Goal: Task Accomplishment & Management: Use online tool/utility

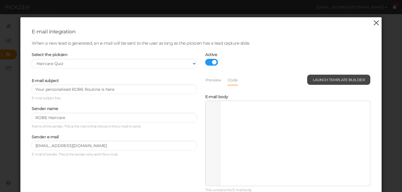
scroll to position [5689, 0]
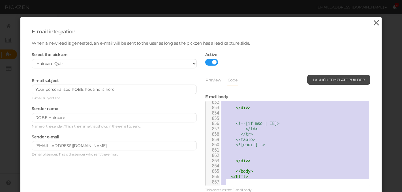
click at [377, 24] on icon at bounding box center [376, 23] width 8 height 8
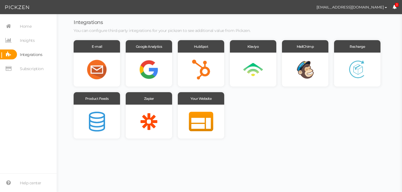
click at [29, 56] on span "Integrations" at bounding box center [31, 54] width 22 height 9
click at [98, 111] on div at bounding box center [97, 122] width 46 height 34
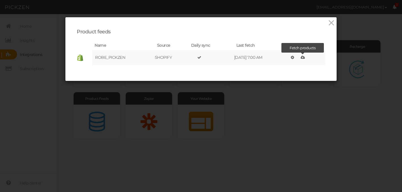
click at [304, 57] on icon at bounding box center [303, 58] width 4 height 4
click at [331, 24] on icon at bounding box center [331, 23] width 8 height 8
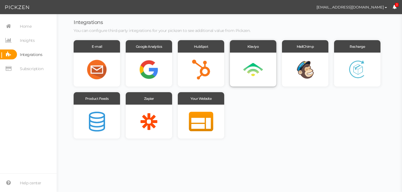
click at [261, 66] on div at bounding box center [253, 70] width 46 height 34
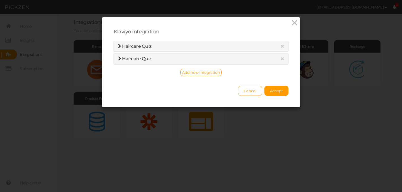
click at [145, 48] on span "Haircare Quiz" at bounding box center [136, 46] width 29 height 5
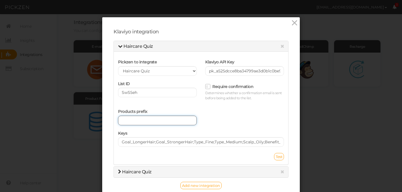
click at [133, 119] on input "text" at bounding box center [157, 121] width 79 height 10
type input "ROBE_PICKZEN"
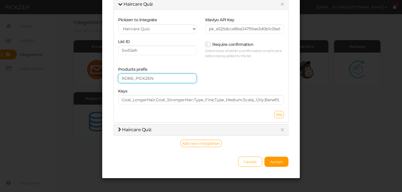
scroll to position [46, 0]
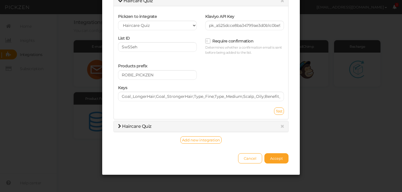
click at [272, 159] on span "Accept" at bounding box center [276, 158] width 13 height 5
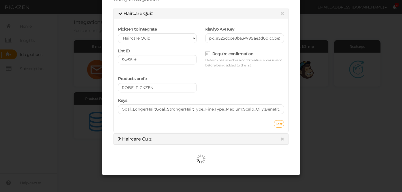
scroll to position [33, 0]
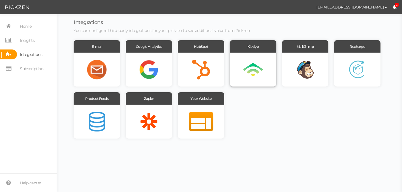
click at [250, 58] on div at bounding box center [253, 70] width 46 height 34
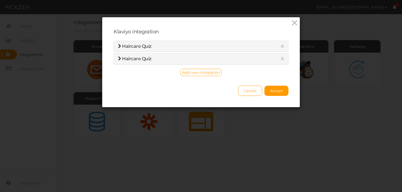
click at [132, 47] on span "Haircare Quiz" at bounding box center [136, 46] width 29 height 5
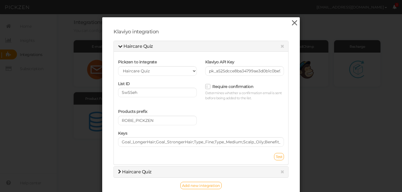
click at [295, 24] on icon at bounding box center [295, 23] width 8 height 8
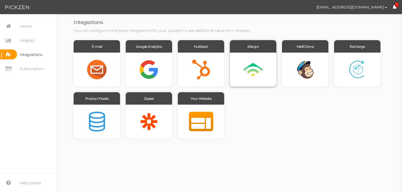
click at [258, 60] on div at bounding box center [253, 70] width 46 height 34
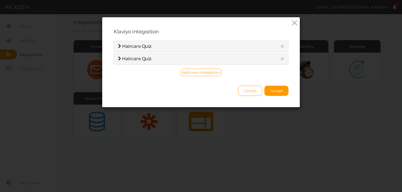
click at [140, 58] on span "Haircare Quiz" at bounding box center [136, 58] width 29 height 5
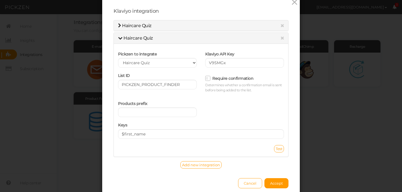
scroll to position [20, 0]
click at [295, 4] on icon at bounding box center [295, 3] width 8 height 8
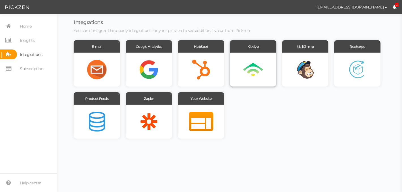
click at [253, 66] on div at bounding box center [253, 70] width 46 height 34
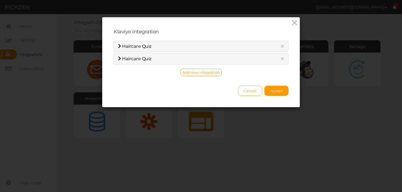
click at [138, 50] on div "Haircare Quiz" at bounding box center [201, 46] width 174 height 11
click at [126, 46] on span "Haircare Quiz" at bounding box center [136, 46] width 29 height 5
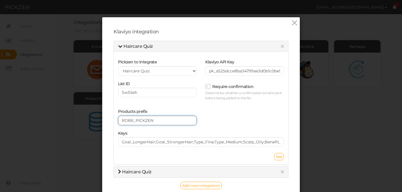
click at [157, 121] on input "ROBE_PICKZEN" at bounding box center [157, 121] width 79 height 10
type input "R"
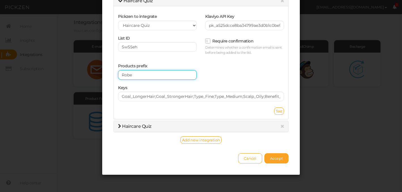
type input "Robe"
click at [279, 162] on button "Accept" at bounding box center [277, 159] width 24 height 10
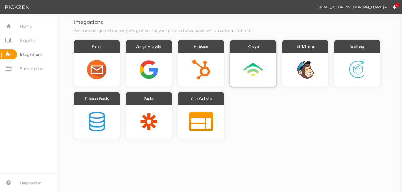
click at [252, 74] on div at bounding box center [253, 70] width 46 height 34
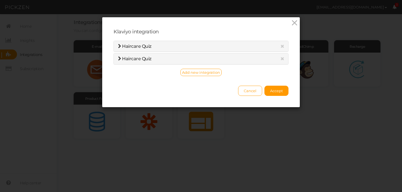
click at [139, 46] on span "Haircare Quiz" at bounding box center [136, 46] width 29 height 5
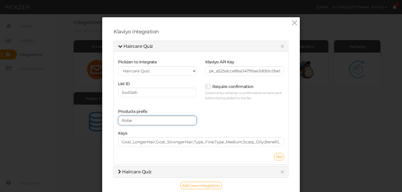
click at [137, 121] on input "Robe" at bounding box center [157, 121] width 79 height 10
drag, startPoint x: 137, startPoint y: 121, endPoint x: 121, endPoint y: 121, distance: 16.1
click at [121, 121] on input "Robe" at bounding box center [157, 121] width 79 height 10
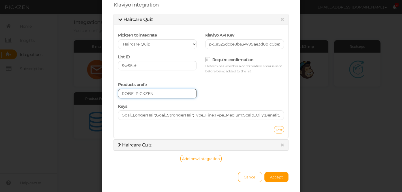
scroll to position [26, 0]
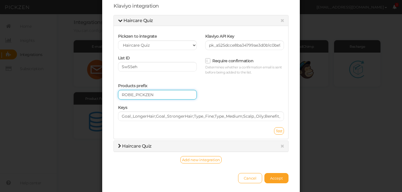
type input "ROBE_PICKZEN"
click at [274, 180] on span "Accept" at bounding box center [276, 178] width 13 height 5
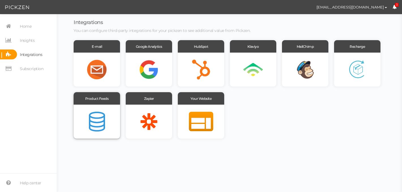
click at [94, 115] on div at bounding box center [97, 122] width 46 height 34
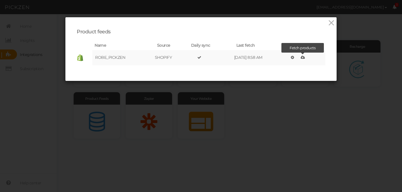
click at [305, 58] on icon at bounding box center [303, 58] width 4 height 4
click at [330, 21] on icon at bounding box center [331, 23] width 8 height 8
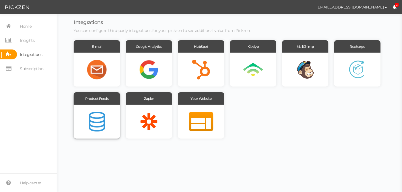
click at [101, 118] on div at bounding box center [97, 122] width 46 height 34
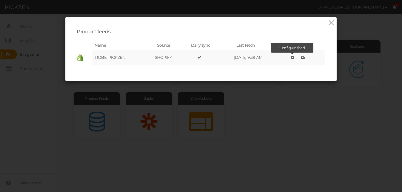
click at [294, 57] on icon at bounding box center [292, 58] width 3 height 4
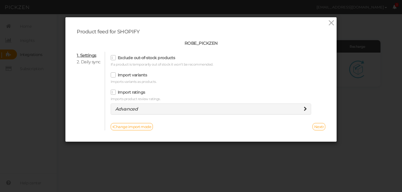
click at [304, 110] on icon at bounding box center [305, 109] width 3 height 5
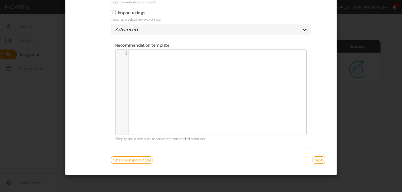
scroll to position [0, 0]
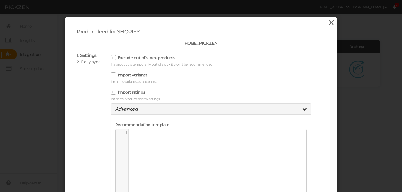
click at [331, 25] on icon at bounding box center [331, 23] width 8 height 8
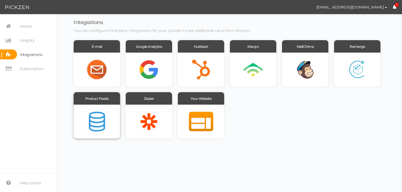
click at [104, 108] on div at bounding box center [97, 122] width 46 height 34
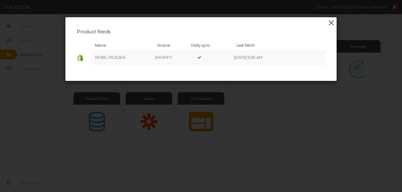
click at [332, 25] on icon at bounding box center [331, 23] width 8 height 8
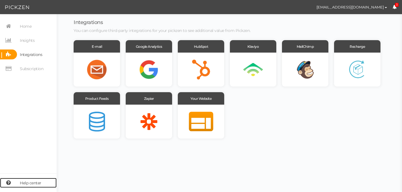
click at [30, 184] on span "Help center" at bounding box center [31, 183] width 22 height 9
click at [33, 183] on span "Help center" at bounding box center [31, 183] width 22 height 9
click at [92, 106] on div at bounding box center [97, 122] width 46 height 34
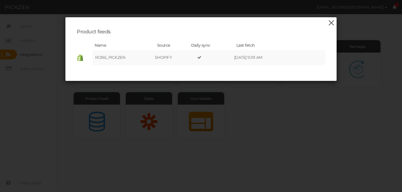
click at [331, 23] on icon at bounding box center [331, 23] width 8 height 8
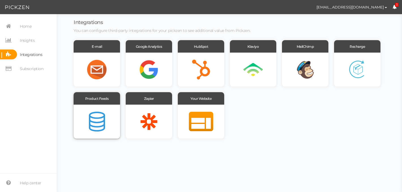
click at [92, 122] on div at bounding box center [97, 122] width 46 height 34
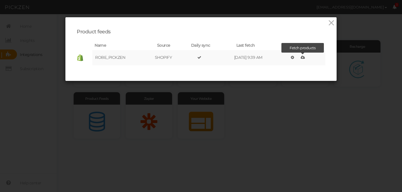
click at [304, 57] on icon at bounding box center [303, 58] width 4 height 4
click at [331, 24] on icon at bounding box center [331, 23] width 8 height 8
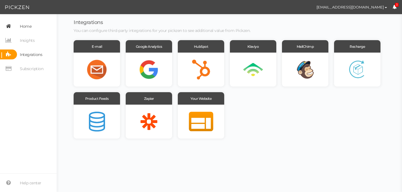
click at [20, 25] on span "Home" at bounding box center [24, 26] width 14 height 10
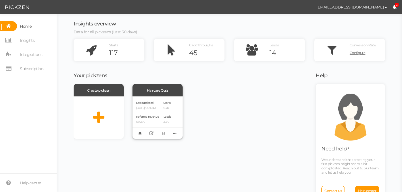
click at [164, 116] on div "Last updated [DATE] 9:59 AM Referred revenue $606K Starts 6.4K Leads 2.3K" at bounding box center [158, 118] width 50 height 42
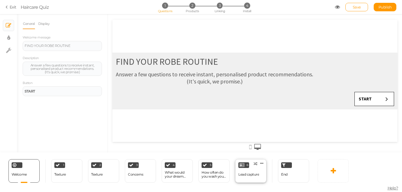
click at [248, 176] on div "Lead capture" at bounding box center [248, 175] width 21 height 4
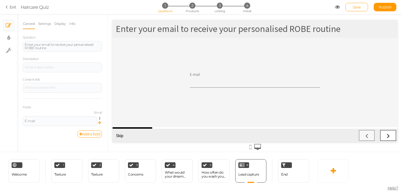
click at [100, 123] on icon at bounding box center [99, 123] width 3 height 5
click at [100, 124] on icon at bounding box center [99, 123] width 3 height 5
click at [100, 119] on icon at bounding box center [101, 118] width 4 height 3
click at [88, 125] on link "Settings" at bounding box center [79, 126] width 45 height 6
select select "email"
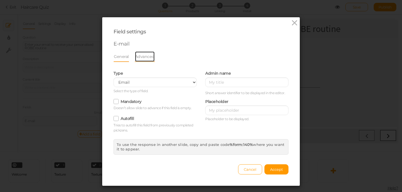
click at [145, 57] on link "Advanced" at bounding box center [145, 56] width 20 height 11
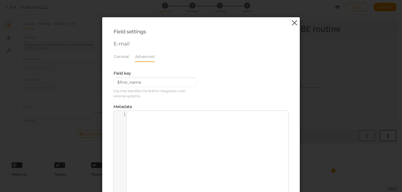
click at [296, 24] on icon at bounding box center [295, 23] width 8 height 8
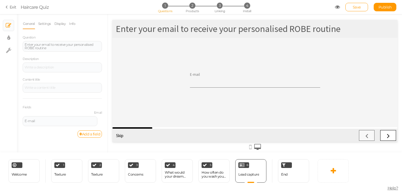
click at [10, 8] on link "Exit" at bounding box center [11, 7] width 11 height 6
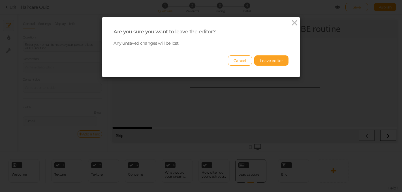
click at [273, 62] on button "Leave editor" at bounding box center [271, 61] width 34 height 10
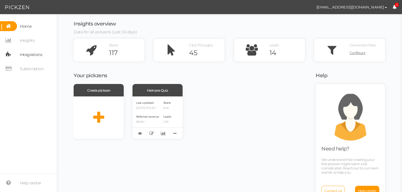
click at [31, 54] on span "Integrations" at bounding box center [31, 54] width 22 height 9
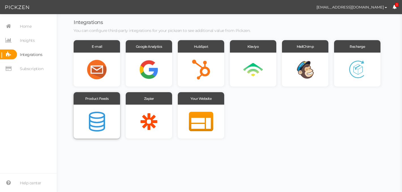
click at [90, 126] on div at bounding box center [97, 122] width 46 height 34
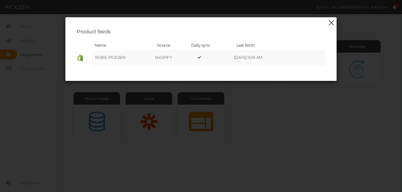
click at [331, 25] on icon at bounding box center [331, 23] width 8 height 8
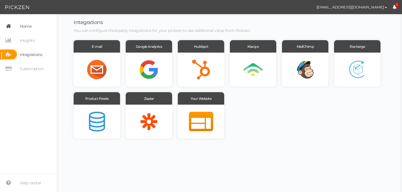
click at [30, 24] on span "Home" at bounding box center [26, 26] width 12 height 9
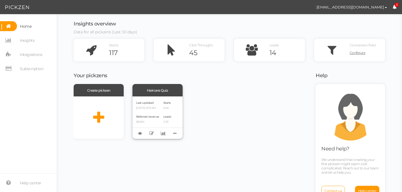
click at [162, 108] on div "Last updated [DATE] 9:59 AM Referred revenue $606K Starts 6.4K Leads 2.3K" at bounding box center [158, 118] width 50 height 42
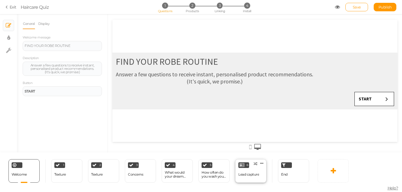
click at [253, 176] on div "Lead capture" at bounding box center [248, 175] width 21 height 4
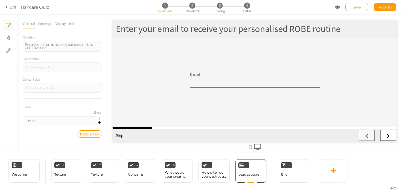
click at [99, 118] on icon at bounding box center [101, 118] width 4 height 3
click at [89, 125] on link "Settings" at bounding box center [79, 126] width 45 height 6
select select "email"
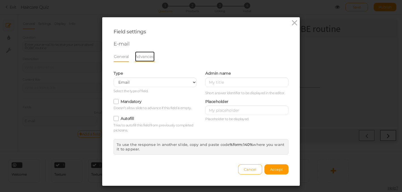
click at [142, 59] on link "Advanced" at bounding box center [145, 56] width 20 height 11
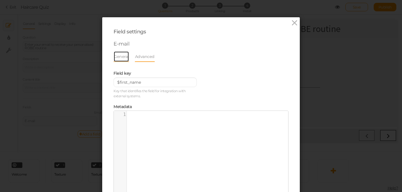
click at [125, 56] on link "General" at bounding box center [122, 56] width 16 height 11
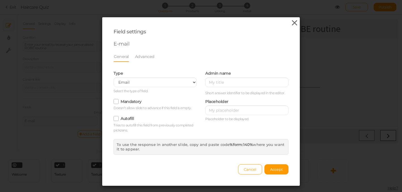
click at [294, 24] on icon at bounding box center [295, 23] width 8 height 8
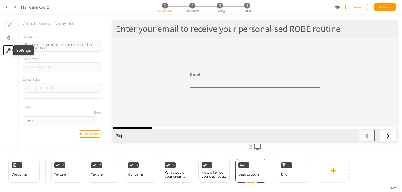
click at [10, 48] on icon at bounding box center [8, 51] width 5 height 6
select select "en"
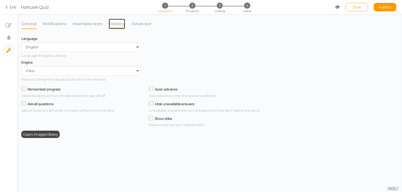
click at [114, 23] on link "Tracking" at bounding box center [116, 23] width 17 height 11
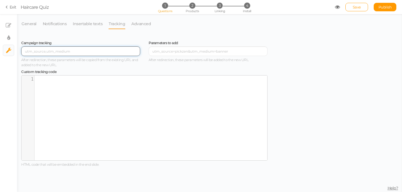
click at [77, 53] on input "text" at bounding box center [80, 51] width 119 height 10
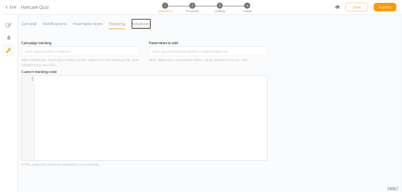
click at [138, 22] on link "Advanced" at bounding box center [141, 23] width 20 height 11
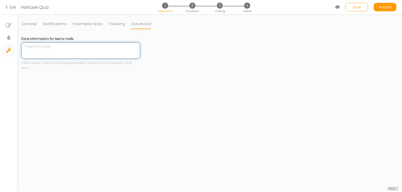
click at [41, 46] on textarea at bounding box center [80, 50] width 119 height 17
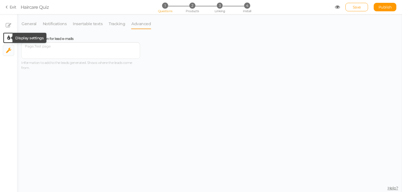
click at [8, 37] on icon at bounding box center [8, 38] width 3 height 6
select select "sourcesanspro"
select select "fade"
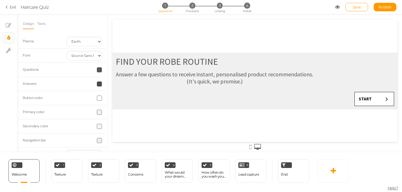
click at [100, 140] on span at bounding box center [99, 140] width 5 height 5
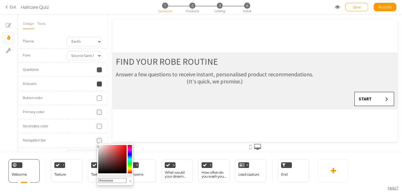
scroll to position [14, 0]
click at [74, 99] on div at bounding box center [84, 98] width 44 height 5
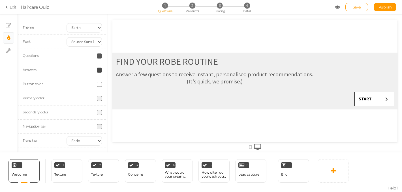
click at [100, 99] on span at bounding box center [99, 98] width 5 height 5
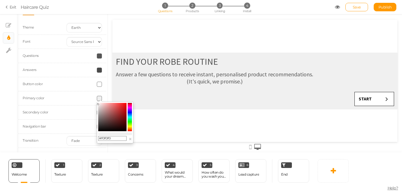
click at [111, 139] on input "#f0f0f0" at bounding box center [112, 138] width 28 height 5
drag, startPoint x: 112, startPoint y: 139, endPoint x: 96, endPoint y: 138, distance: 16.2
click at [96, 138] on body "× Close A wider screen is needed to use the Pickzen builder Exit Haircare Quiz …" at bounding box center [201, 96] width 402 height 192
paste input "345639"
click at [99, 139] on input "345639" at bounding box center [112, 138] width 28 height 5
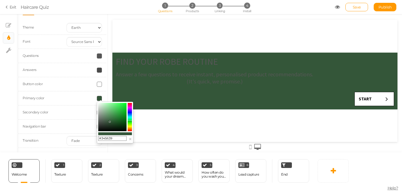
drag, startPoint x: 115, startPoint y: 138, endPoint x: 102, endPoint y: 139, distance: 13.3
click at [102, 139] on input "#345639" at bounding box center [112, 138] width 28 height 5
paste input "9dd1a4"
click at [150, 132] on div "FIND YOUR ROBE ROUTINE Answer a few questions to receive instant, personalised …" at bounding box center [254, 81] width 285 height 122
click at [116, 138] on input "#9dd1a4" at bounding box center [112, 138] width 28 height 5
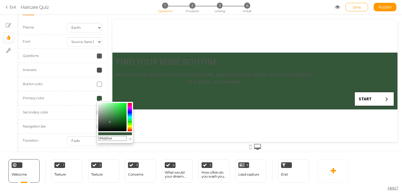
click at [156, 132] on div "FIND YOUR ROBE ROUTINE Answer a few questions to receive instant, personalised …" at bounding box center [254, 81] width 285 height 122
click at [112, 139] on input "#9dd1a4" at bounding box center [112, 138] width 28 height 5
click at [114, 139] on input "#9dd1a4" at bounding box center [112, 138] width 28 height 5
click at [167, 137] on div "FIND YOUR ROBE ROUTINE Answer a few questions to receive instant, personalised …" at bounding box center [254, 81] width 285 height 122
click at [33, 99] on label "Primary color" at bounding box center [34, 98] width 22 height 4
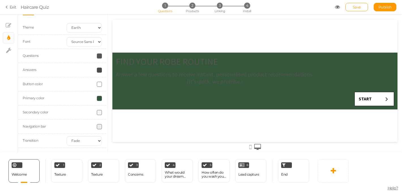
click at [100, 99] on span at bounding box center [99, 98] width 5 height 5
type input "#345639"
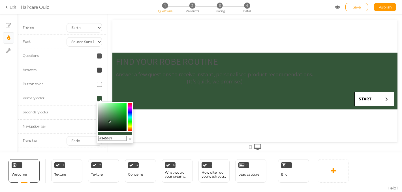
click at [118, 139] on input "#345639" at bounding box center [112, 138] width 28 height 5
click at [111, 138] on input "#345639" at bounding box center [112, 138] width 28 height 5
drag, startPoint x: 38, startPoint y: 112, endPoint x: 88, endPoint y: 138, distance: 57.3
click at [88, 138] on body "× Close A wider screen is needed to use the Pickzen builder Exit Haircare Quiz …" at bounding box center [201, 96] width 402 height 192
drag, startPoint x: 201, startPoint y: 158, endPoint x: 151, endPoint y: 133, distance: 55.5
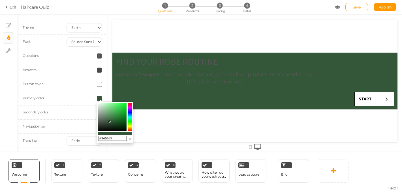
click at [151, 133] on div "FIND YOUR ROBE ROUTINE Answer a few questions to receive instant, personalised …" at bounding box center [254, 81] width 285 height 122
click at [156, 134] on div "FIND YOUR ROBE ROUTINE Answer a few questions to receive instant, personalised …" at bounding box center [254, 81] width 285 height 122
click at [130, 139] on button "×" at bounding box center [130, 139] width 3 height 6
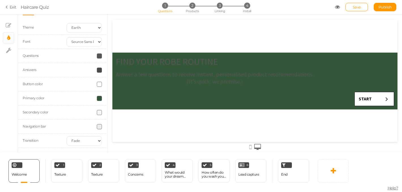
click at [101, 114] on span at bounding box center [99, 112] width 5 height 5
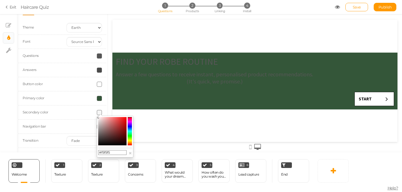
click at [112, 152] on input "#f5f5f5" at bounding box center [112, 152] width 28 height 5
drag, startPoint x: 39, startPoint y: 114, endPoint x: 101, endPoint y: 152, distance: 73.0
click at [101, 152] on input "#f5f5f5" at bounding box center [112, 152] width 28 height 5
paste input "9dd1a4"
click at [145, 134] on div "FIND YOUR ROBE ROUTINE Answer a few questions to receive instant, personalised …" at bounding box center [254, 81] width 285 height 122
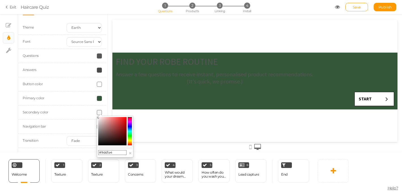
click at [131, 138] on colorpicker-hue at bounding box center [130, 131] width 4 height 28
click at [110, 121] on colorpicker-saturation at bounding box center [112, 131] width 28 height 28
type input "#a3da7c"
click at [152, 133] on div "FIND YOUR ROBE ROUTINE Answer a few questions to receive instant, personalised …" at bounding box center [254, 81] width 285 height 122
click at [163, 123] on div "FIND YOUR ROBE ROUTINE Answer a few questions to receive instant, personalised …" at bounding box center [254, 81] width 285 height 122
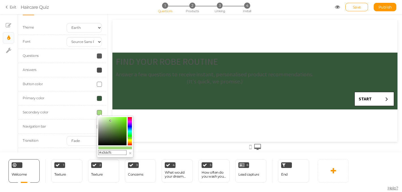
click at [74, 127] on div at bounding box center [84, 126] width 44 height 5
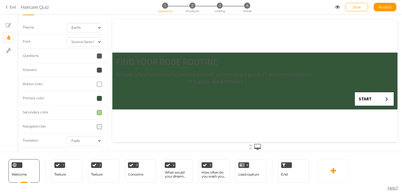
click at [38, 54] on label "Questions" at bounding box center [31, 56] width 16 height 4
click at [97, 57] on span at bounding box center [99, 56] width 5 height 5
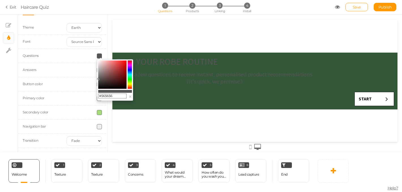
click at [99, 62] on colorpicker-saturation at bounding box center [112, 75] width 28 height 28
type input "#f1ecec"
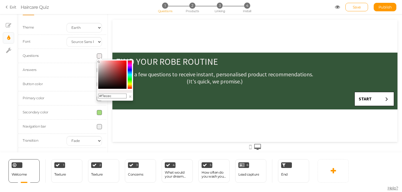
click at [143, 139] on div "FIND YOUR ROBE ROUTINE Answer a few questions to receive instant, personalised …" at bounding box center [254, 81] width 285 height 122
click at [30, 69] on label "Answers" at bounding box center [30, 70] width 14 height 4
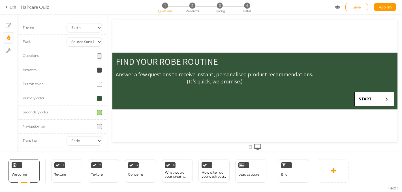
click at [99, 73] on div "Answers" at bounding box center [62, 70] width 88 height 14
click at [99, 70] on span at bounding box center [99, 70] width 5 height 5
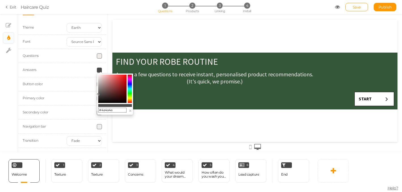
click at [99, 76] on colorpicker-saturation at bounding box center [112, 89] width 28 height 28
type input "#f6efef"
click at [140, 135] on div "FIND YOUR ROBE ROUTINE Answer a few questions to receive instant, personalised …" at bounding box center [254, 81] width 285 height 122
click at [131, 112] on button "×" at bounding box center [130, 111] width 3 height 6
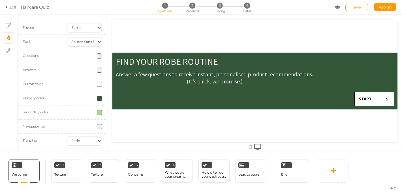
click at [100, 99] on span at bounding box center [99, 98] width 5 height 5
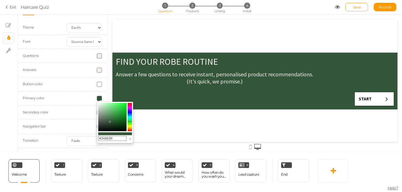
click at [162, 118] on div "FIND YOUR ROBE ROUTINE Answer a few questions to receive instant, personalised …" at bounding box center [254, 81] width 285 height 122
click at [131, 139] on button "×" at bounding box center [130, 139] width 3 height 6
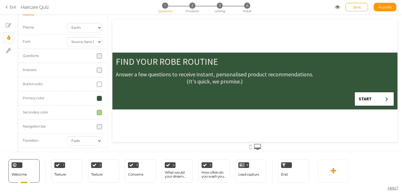
click at [100, 115] on span at bounding box center [99, 112] width 5 height 5
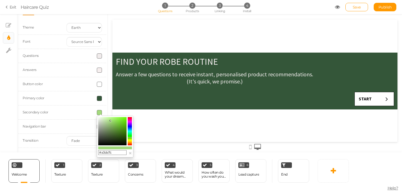
drag, startPoint x: 113, startPoint y: 153, endPoint x: 92, endPoint y: 152, distance: 21.0
click at [92, 152] on body "× Close A wider screen is needed to use the Pickzen builder Exit Haircare Quiz …" at bounding box center [201, 96] width 402 height 192
click at [99, 98] on span at bounding box center [99, 98] width 5 height 5
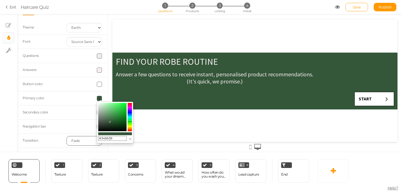
drag, startPoint x: 115, startPoint y: 139, endPoint x: 92, endPoint y: 139, distance: 22.9
click at [92, 139] on body "× Close A wider screen is needed to use the Pickzen builder Exit Haircare Quiz …" at bounding box center [201, 96] width 402 height 192
paste input "a3da7c"
click at [174, 127] on div "FIND YOUR ROBE ROUTINE Answer a few questions to receive instant, personalised …" at bounding box center [254, 81] width 285 height 122
click at [131, 139] on button "×" at bounding box center [130, 139] width 3 height 6
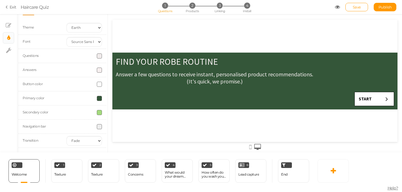
click at [100, 98] on span at bounding box center [99, 98] width 5 height 5
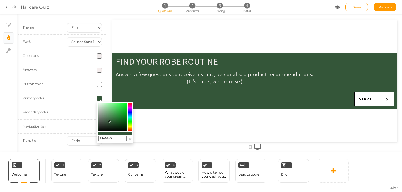
click at [109, 111] on colorpicker-saturation at bounding box center [112, 117] width 28 height 28
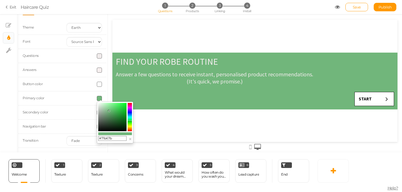
click at [108, 107] on colorpicker-saturation at bounding box center [112, 117] width 28 height 28
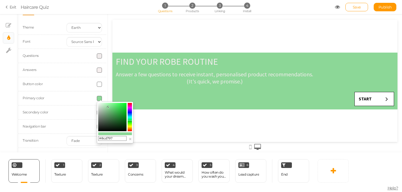
click at [104, 110] on colorpicker-saturation at bounding box center [112, 117] width 28 height 28
type input "#9cc1a1"
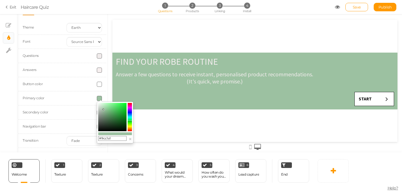
click at [88, 127] on div at bounding box center [84, 126] width 44 height 5
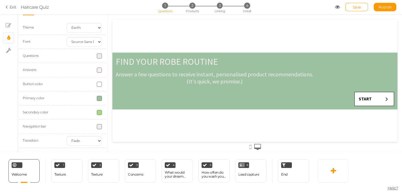
click at [99, 114] on span at bounding box center [99, 112] width 5 height 5
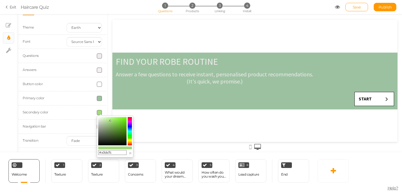
click at [111, 133] on colorpicker-saturation at bounding box center [112, 131] width 28 height 28
type input "#53713d"
click at [131, 155] on button "×" at bounding box center [130, 153] width 3 height 6
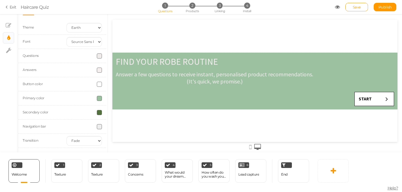
click at [127, 128] on div "FIND YOUR ROBE ROUTINE Answer a few questions to receive instant, personalised …" at bounding box center [254, 81] width 285 height 122
click at [98, 142] on select "None Fade Switch" at bounding box center [84, 141] width 35 height 10
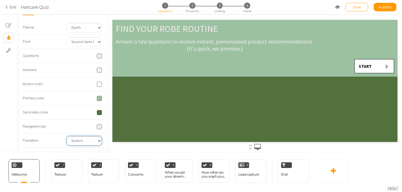
click at [90, 140] on select "None Fade Switch" at bounding box center [84, 141] width 35 height 10
select select "fade"
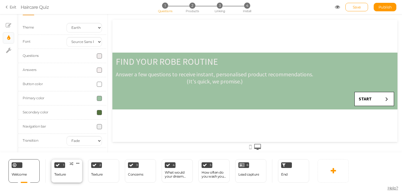
click at [69, 172] on div "1 Texture × Define the conditions to show this slide. Clone Change type Delete" at bounding box center [66, 171] width 31 height 24
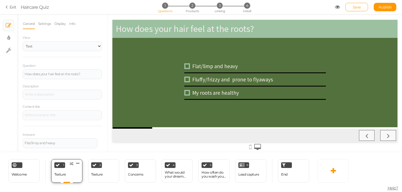
scroll to position [0, 0]
click at [35, 178] on div "Welcome Delete" at bounding box center [23, 171] width 31 height 24
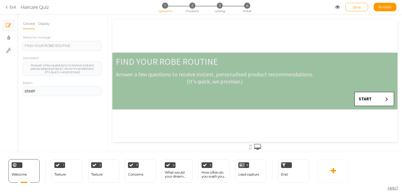
click at [140, 92] on div "FIND YOUR ROBE ROUTINE Answer a few questions to receive instant, personalised …" at bounding box center [254, 81] width 285 height 57
click at [8, 40] on icon at bounding box center [8, 38] width 3 height 6
select select "sourcesanspro"
select select "fade"
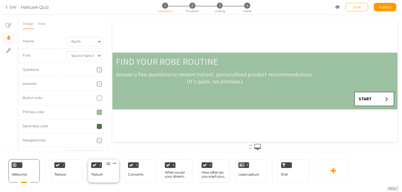
click at [99, 171] on div "Texture" at bounding box center [97, 175] width 12 height 10
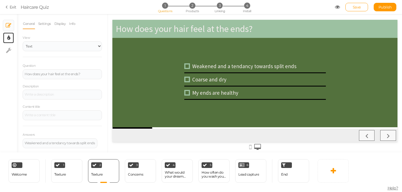
click at [11, 36] on link "× Display settings" at bounding box center [8, 38] width 11 height 11
select select "sourcesanspro"
select select "fade"
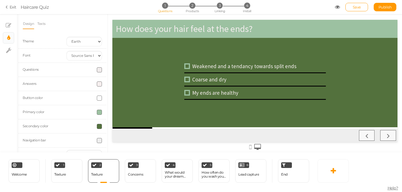
click at [100, 126] on span at bounding box center [99, 126] width 5 height 5
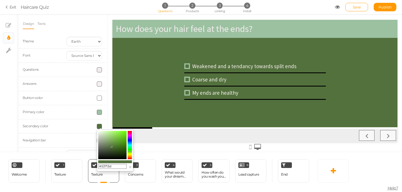
click at [99, 134] on colorpicker-saturation at bounding box center [112, 145] width 28 height 28
type input "#e1e7de"
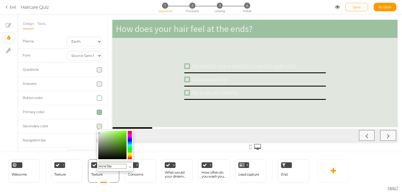
click at [101, 71] on span at bounding box center [99, 69] width 5 height 5
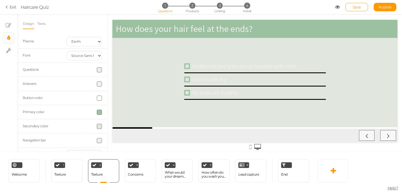
click at [121, 150] on div at bounding box center [254, 146] width 285 height 9
click at [100, 84] on span at bounding box center [99, 84] width 5 height 5
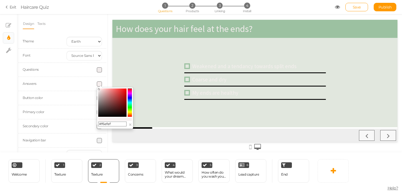
click at [130, 108] on colorpicker-hue at bounding box center [130, 103] width 4 height 28
click at [108, 103] on colorpicker-saturation at bounding box center [112, 103] width 28 height 28
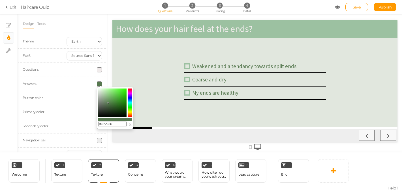
click at [108, 107] on colorpicker-saturation at bounding box center [112, 103] width 28 height 28
click at [111, 108] on colorpicker-saturation at bounding box center [112, 103] width 28 height 28
type input "#2f4b29"
click at [131, 126] on button "×" at bounding box center [130, 125] width 3 height 6
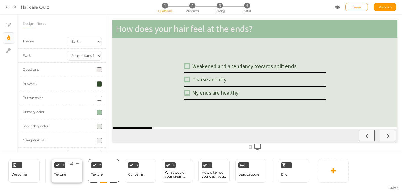
click at [77, 168] on div "1 Texture × Define the conditions to show this slide. Clone Change type Delete" at bounding box center [66, 171] width 31 height 24
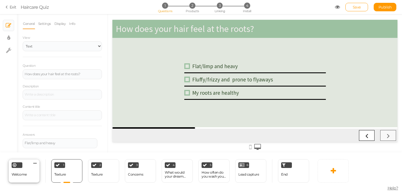
click at [35, 175] on div "Welcome Delete" at bounding box center [23, 171] width 31 height 24
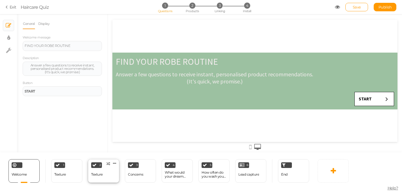
click at [98, 177] on div "Texture" at bounding box center [97, 175] width 12 height 10
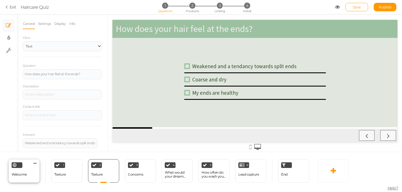
click at [24, 176] on span "Welcome" at bounding box center [19, 174] width 15 height 4
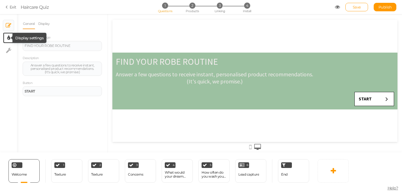
click at [8, 37] on icon at bounding box center [8, 38] width 3 height 6
select select "sourcesanspro"
select select "fade"
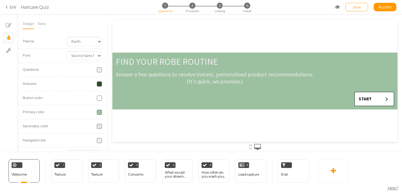
scroll to position [14, 0]
click at [100, 127] on span at bounding box center [99, 126] width 5 height 5
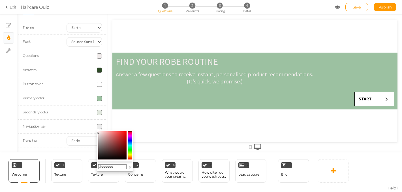
click at [131, 150] on colorpicker-hue at bounding box center [130, 145] width 4 height 28
click at [105, 152] on colorpicker-saturation at bounding box center [112, 145] width 28 height 28
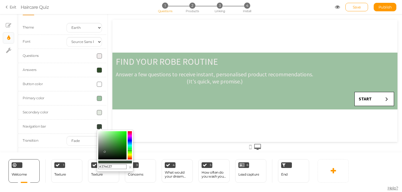
click at [109, 152] on colorpicker-saturation at bounding box center [112, 145] width 28 height 28
type input "#2e492d"
click at [129, 167] on button "×" at bounding box center [130, 168] width 3 height 6
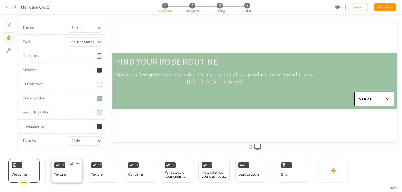
click at [57, 170] on div "Texture" at bounding box center [60, 175] width 12 height 10
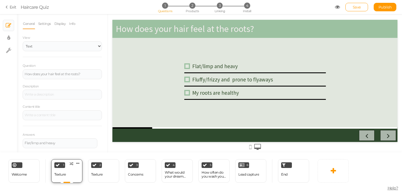
scroll to position [0, 0]
click at [9, 38] on icon at bounding box center [8, 38] width 3 height 6
select select "sourcesanspro"
select select "fade"
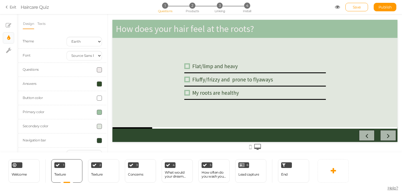
click at [100, 126] on span at bounding box center [99, 126] width 5 height 5
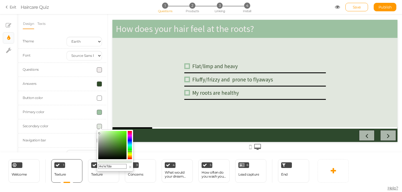
click at [100, 133] on colorpicker-saturation at bounding box center [112, 145] width 28 height 28
type input "#e7f1e3"
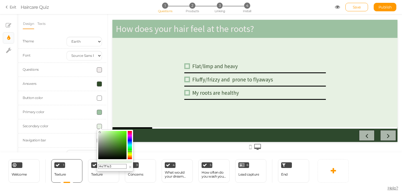
click at [152, 152] on div at bounding box center [255, 83] width 294 height 138
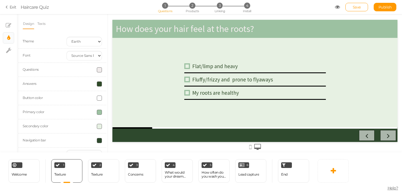
click at [101, 98] on span at bounding box center [99, 98] width 5 height 5
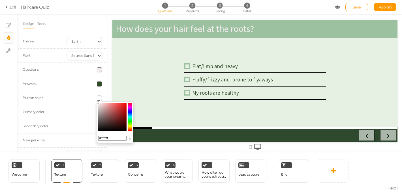
drag, startPoint x: 112, startPoint y: 138, endPoint x: 94, endPoint y: 138, distance: 17.6
click at [94, 138] on body "× Close A wider screen is needed to use the Pickzen builder Exit Haircare Quiz …" at bounding box center [201, 96] width 402 height 192
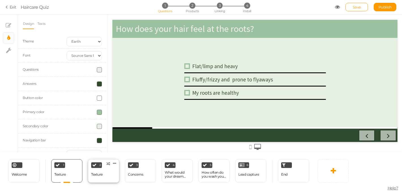
click at [103, 180] on div "2 Texture × Define the conditions to show this slide. Clone Change type Delete" at bounding box center [103, 171] width 31 height 24
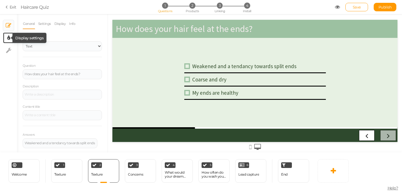
click at [8, 37] on icon at bounding box center [8, 38] width 3 height 6
select select "sourcesanspro"
select select "fade"
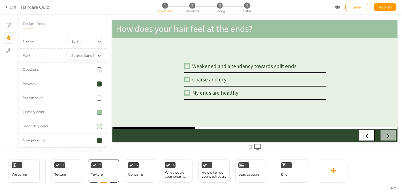
click at [101, 126] on span at bounding box center [99, 126] width 5 height 5
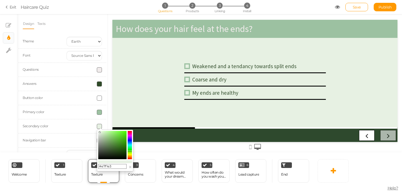
drag, startPoint x: 114, startPoint y: 166, endPoint x: 96, endPoint y: 166, distance: 18.7
click at [96, 166] on body "× Close A wider screen is needed to use the Pickzen builder Exit Haircare Quiz …" at bounding box center [201, 96] width 402 height 192
paste input "ffffff"
type input "#ffffff"
click at [147, 152] on div at bounding box center [255, 83] width 294 height 138
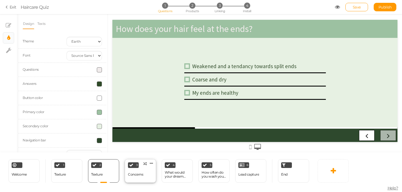
drag, startPoint x: 147, startPoint y: 152, endPoint x: 142, endPoint y: 170, distance: 18.0
click at [142, 170] on div "Concerns" at bounding box center [135, 175] width 15 height 10
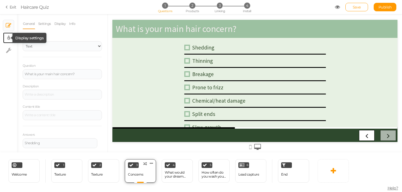
click at [8, 39] on icon at bounding box center [8, 38] width 3 height 6
select select "sourcesanspro"
select select "fade"
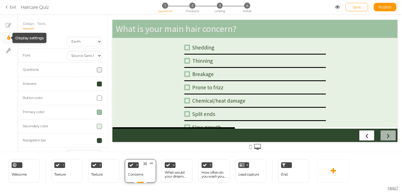
click at [99, 128] on span at bounding box center [99, 126] width 5 height 5
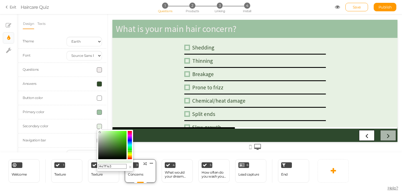
click at [113, 166] on input "#e7f1e3" at bounding box center [112, 166] width 28 height 5
drag, startPoint x: 142, startPoint y: 170, endPoint x: 98, endPoint y: 166, distance: 43.7
click at [98, 166] on input "#e7f1e3" at bounding box center [112, 166] width 28 height 5
paste input "ffffff"
type input "#ffffff"
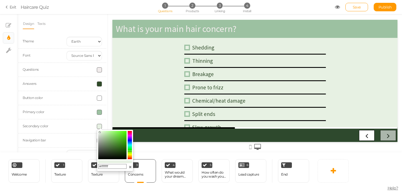
click at [131, 166] on button "×" at bounding box center [130, 167] width 3 height 6
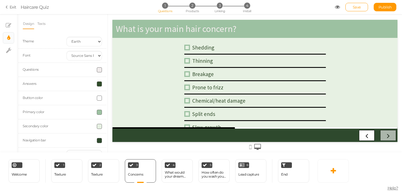
click at [119, 147] on div at bounding box center [254, 146] width 285 height 9
click at [171, 172] on div "What would your dream hair be?" at bounding box center [177, 175] width 25 height 8
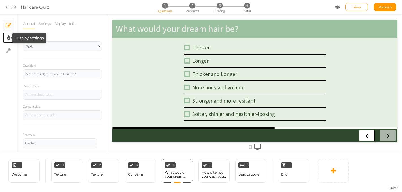
click at [8, 38] on icon at bounding box center [8, 38] width 3 height 6
select select "sourcesanspro"
select select "fade"
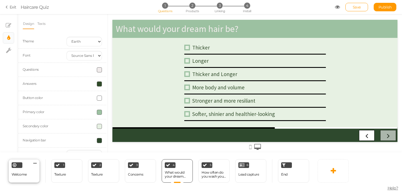
click at [30, 176] on div "Welcome Delete" at bounding box center [23, 171] width 31 height 24
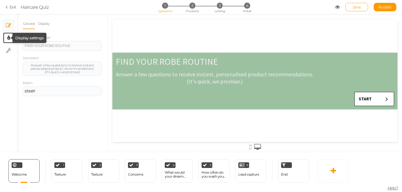
click at [8, 40] on icon at bounding box center [8, 38] width 3 height 6
select select "sourcesanspro"
select select "fade"
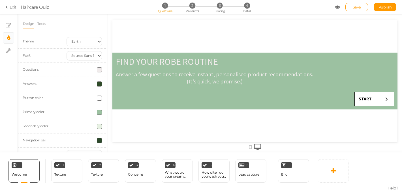
click at [99, 98] on span at bounding box center [99, 98] width 5 height 5
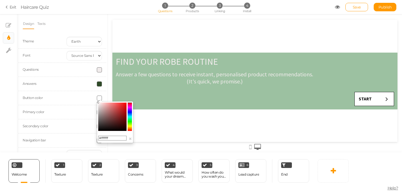
drag, startPoint x: 115, startPoint y: 138, endPoint x: 88, endPoint y: 138, distance: 27.5
click at [88, 138] on body "× Close A wider screen is needed to use the Pickzen builder Exit Haircare Quiz …" at bounding box center [201, 96] width 402 height 192
click at [53, 125] on div "Secondary color" at bounding box center [40, 126] width 44 height 6
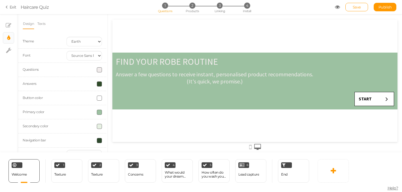
click at [101, 127] on span at bounding box center [99, 126] width 5 height 5
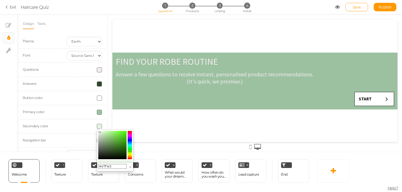
drag, startPoint x: 117, startPoint y: 167, endPoint x: 97, endPoint y: 166, distance: 19.8
click at [97, 166] on div "#e7f1e3 ×" at bounding box center [115, 151] width 37 height 42
paste input "ffffff"
click at [142, 142] on div "FIND YOUR ROBE ROUTINE Answer a few questions to receive instant, personalised …" at bounding box center [254, 81] width 285 height 122
click at [130, 168] on button "×" at bounding box center [130, 167] width 3 height 6
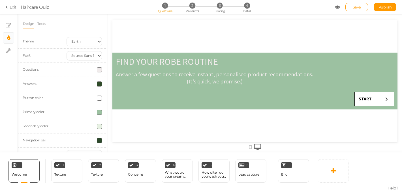
click at [100, 128] on span at bounding box center [99, 126] width 5 height 5
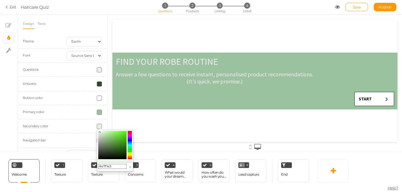
click at [99, 133] on icon at bounding box center [100, 132] width 2 height 2
type input "#eef1ec"
click at [123, 124] on div "FIND YOUR ROBE ROUTINE Answer a few questions to receive instant, personalised …" at bounding box center [254, 81] width 285 height 122
click at [131, 168] on button "×" at bounding box center [130, 167] width 3 height 6
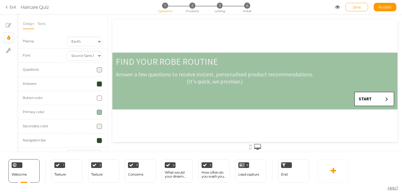
scroll to position [14, 0]
drag, startPoint x: 30, startPoint y: 122, endPoint x: 100, endPoint y: 56, distance: 96.0
click at [100, 56] on span at bounding box center [99, 56] width 5 height 5
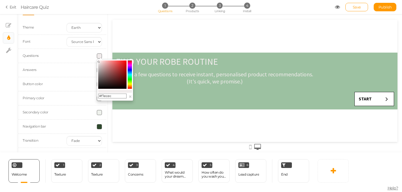
click at [116, 96] on input "#f1ecec" at bounding box center [112, 96] width 28 height 5
drag, startPoint x: 100, startPoint y: 56, endPoint x: 97, endPoint y: 97, distance: 40.4
click at [97, 97] on div "#f1ecec ×" at bounding box center [115, 80] width 37 height 42
click at [114, 96] on input "#f1ecec" at bounding box center [112, 96] width 28 height 5
drag, startPoint x: 97, startPoint y: 97, endPoint x: 101, endPoint y: 96, distance: 4.5
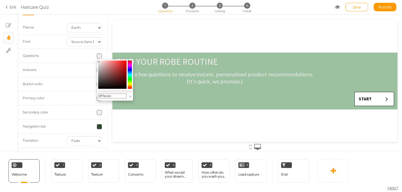
click at [101, 96] on input "#f1ecec" at bounding box center [112, 96] width 28 height 5
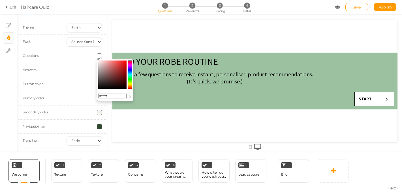
type input "#fffff"
click at [162, 123] on div "FIND YOUR ROBE ROUTINE Answer a few questions to receive instant, personalised …" at bounding box center [254, 81] width 285 height 122
click at [129, 97] on button "×" at bounding box center [130, 97] width 3 height 6
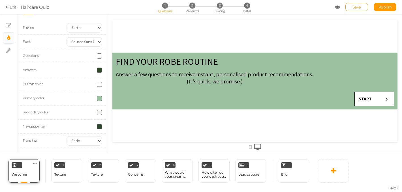
click at [29, 172] on div "Welcome Delete" at bounding box center [23, 171] width 31 height 24
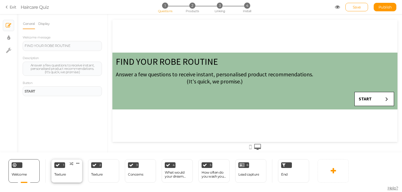
click at [60, 177] on div "Texture" at bounding box center [60, 175] width 12 height 10
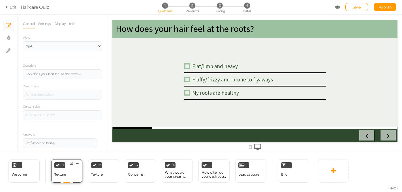
scroll to position [0, 0]
click at [101, 172] on div "Texture" at bounding box center [97, 175] width 12 height 10
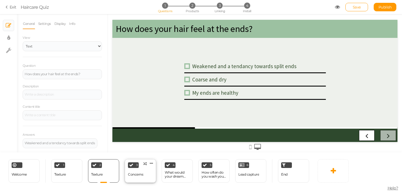
click at [137, 178] on div "Concerns" at bounding box center [135, 175] width 15 height 10
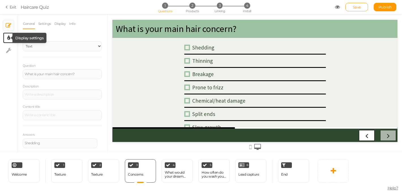
click at [8, 38] on icon at bounding box center [8, 38] width 3 height 6
select select "sourcesanspro"
select select "fade"
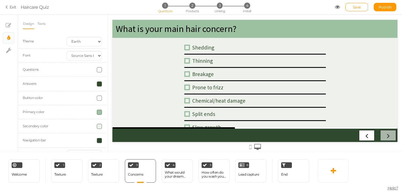
click at [99, 85] on span at bounding box center [99, 84] width 5 height 5
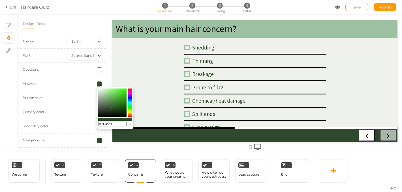
drag, startPoint x: 114, startPoint y: 124, endPoint x: 97, endPoint y: 123, distance: 17.3
click at [97, 123] on div "#2f4b29 ×" at bounding box center [115, 108] width 37 height 42
click at [31, 96] on label "Button color" at bounding box center [33, 98] width 20 height 4
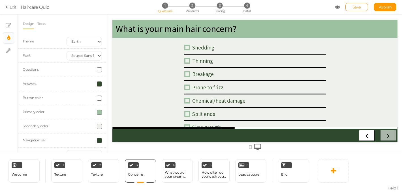
click at [101, 98] on span at bounding box center [99, 98] width 5 height 5
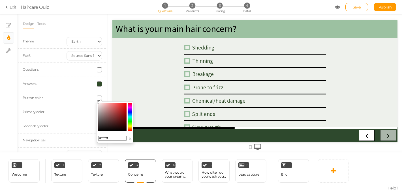
drag, startPoint x: 112, startPoint y: 138, endPoint x: 98, endPoint y: 137, distance: 14.5
click at [98, 137] on div "#ffffff ×" at bounding box center [115, 122] width 37 height 42
paste input "2f4b29"
type input "#2f4b29"
click at [142, 152] on div at bounding box center [255, 83] width 294 height 138
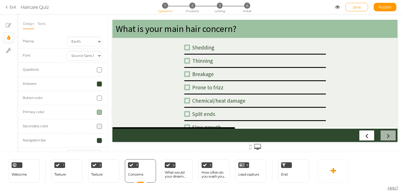
scroll to position [14, 0]
click at [211, 176] on div "How often do you wash your hair?" at bounding box center [214, 175] width 25 height 8
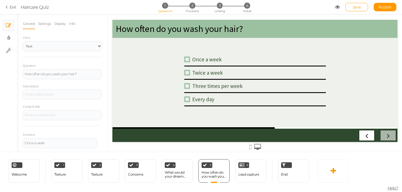
scroll to position [0, 0]
click at [356, 7] on span "Save" at bounding box center [357, 7] width 8 height 5
click at [354, 7] on span "Save" at bounding box center [357, 7] width 8 height 5
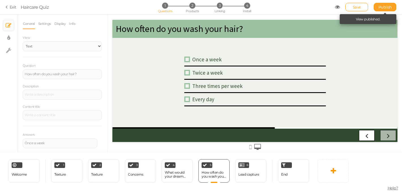
click at [387, 7] on span "Publish" at bounding box center [385, 7] width 13 height 5
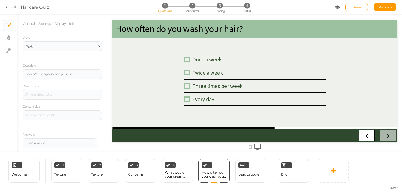
click at [8, 7] on icon at bounding box center [8, 7] width 4 height 5
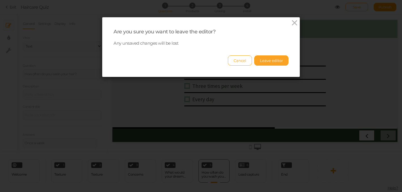
click at [272, 62] on button "Leave editor" at bounding box center [271, 61] width 34 height 10
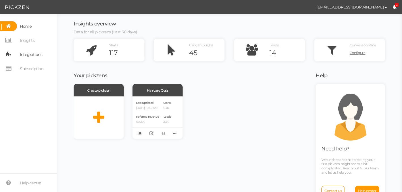
click at [37, 54] on span "Integrations" at bounding box center [31, 54] width 22 height 9
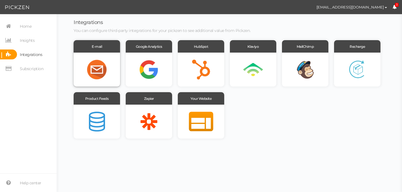
click at [98, 62] on div at bounding box center [97, 70] width 46 height 34
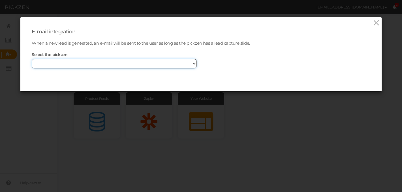
click at [98, 62] on select "Haircare Quiz" at bounding box center [114, 64] width 165 height 10
select select "12312"
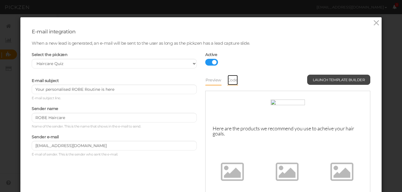
click at [235, 80] on link "Code" at bounding box center [232, 80] width 11 height 11
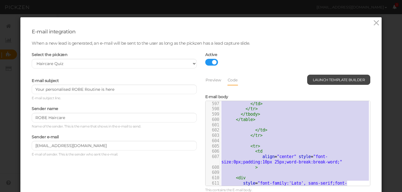
drag, startPoint x: 223, startPoint y: 108, endPoint x: 366, endPoint y: 184, distance: 161.5
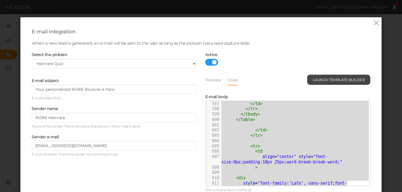
type textarea "<!doctype html> <html xmlns="[URL][DOMAIN_NAME]" xmlns:v="urn:schemas-microsoft…"
click at [376, 24] on icon at bounding box center [376, 23] width 8 height 8
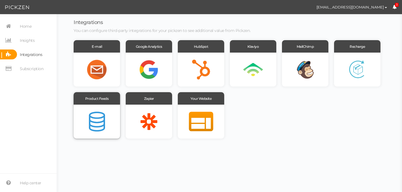
click at [102, 114] on div at bounding box center [97, 122] width 46 height 34
